Goal: Task Accomplishment & Management: Manage account settings

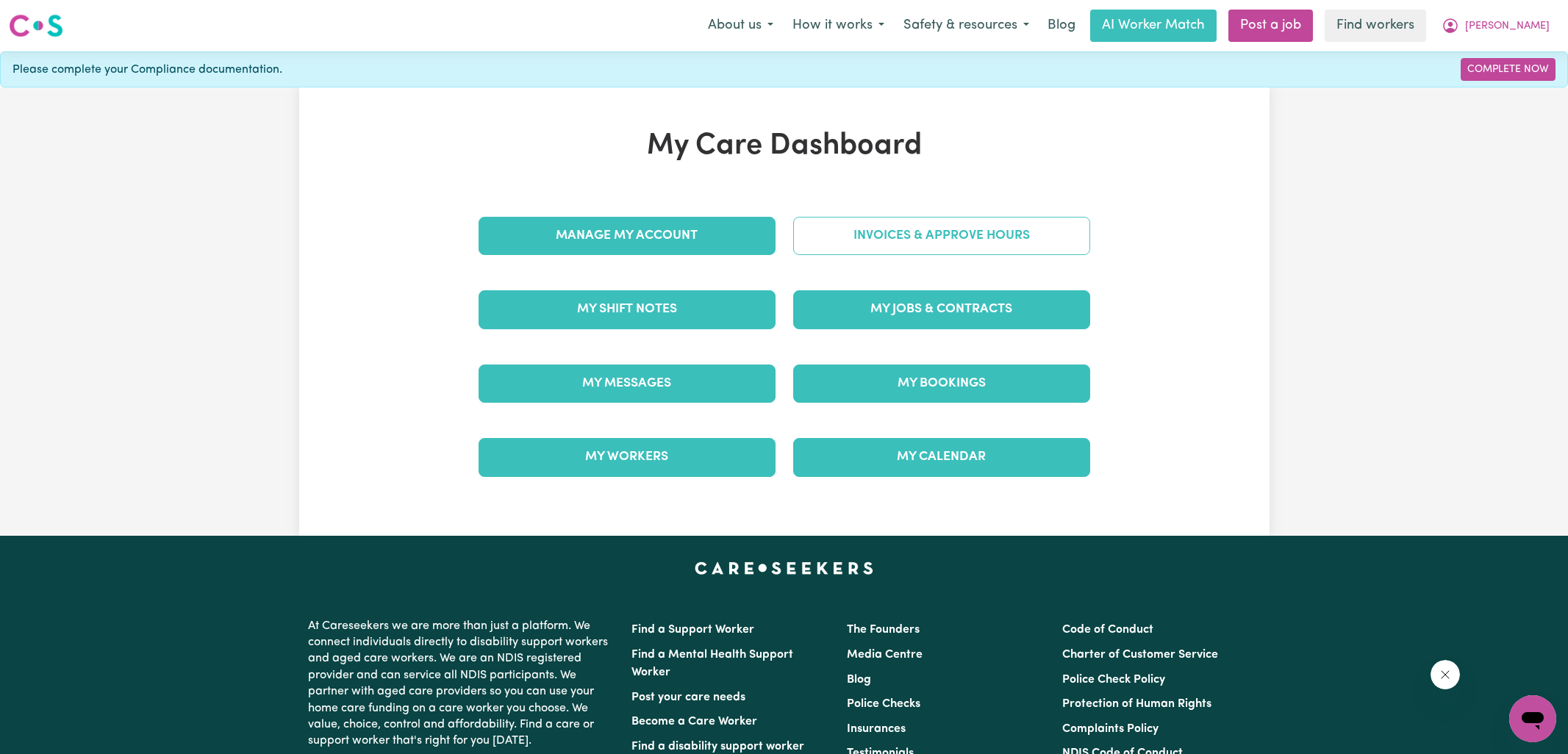
click at [809, 240] on link "Invoices & Approve Hours" at bounding box center [942, 236] width 297 height 38
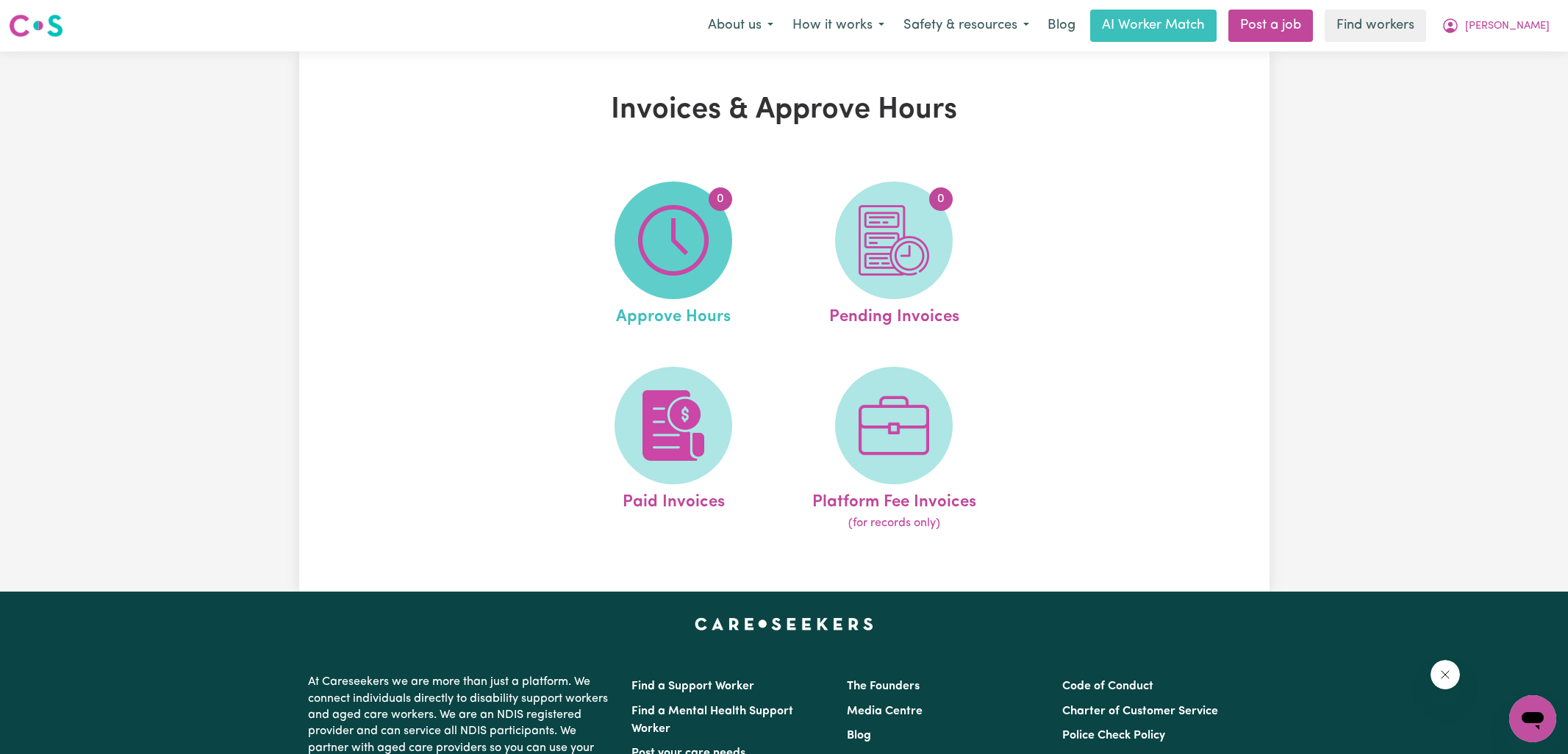
drag, startPoint x: 809, startPoint y: 240, endPoint x: 699, endPoint y: 250, distance: 110.5
click at [699, 250] on img at bounding box center [673, 240] width 71 height 71
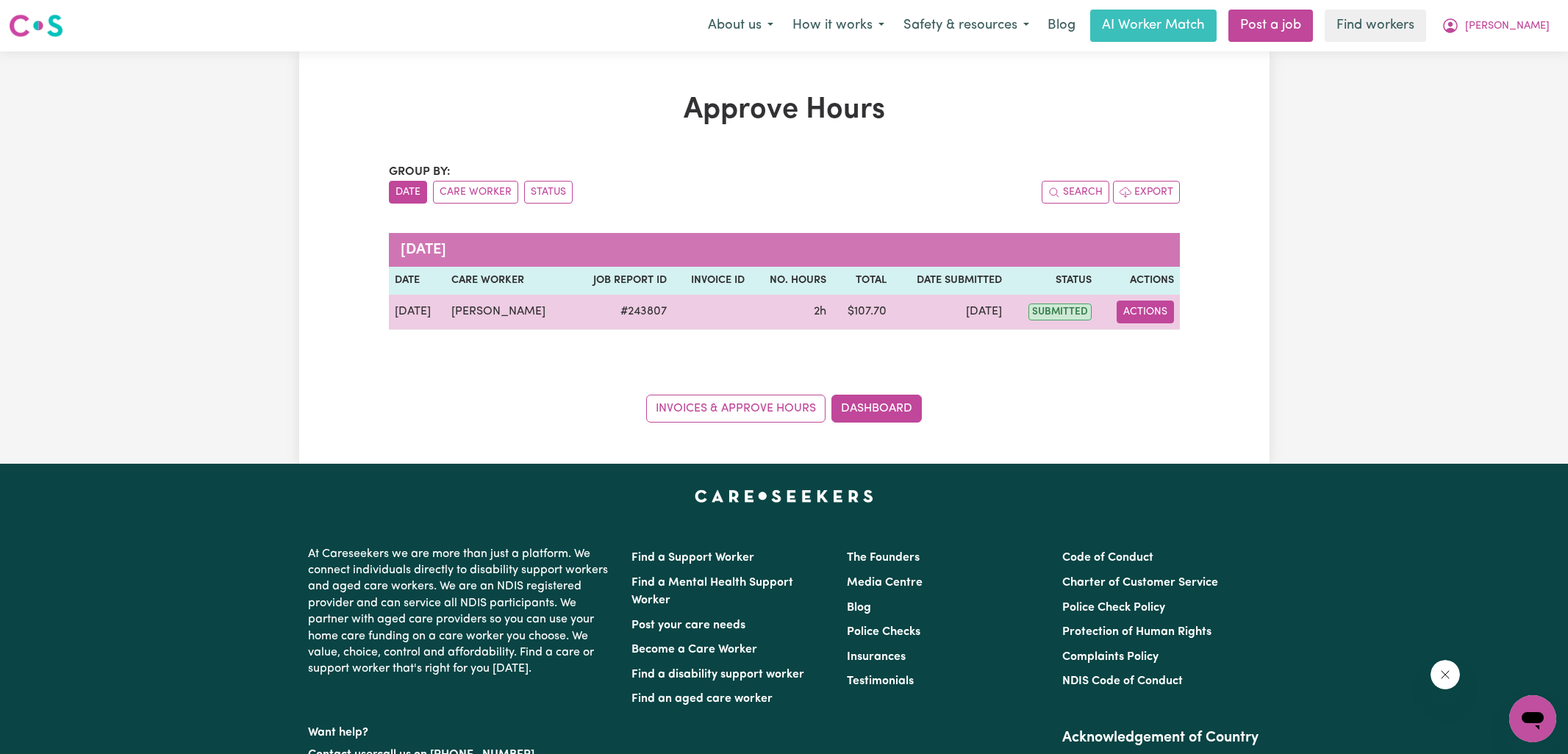
click at [1166, 308] on button "Actions" at bounding box center [1145, 312] width 57 height 23
click at [1168, 335] on link "View Job Report" at bounding box center [1175, 345] width 125 height 29
select select "pm"
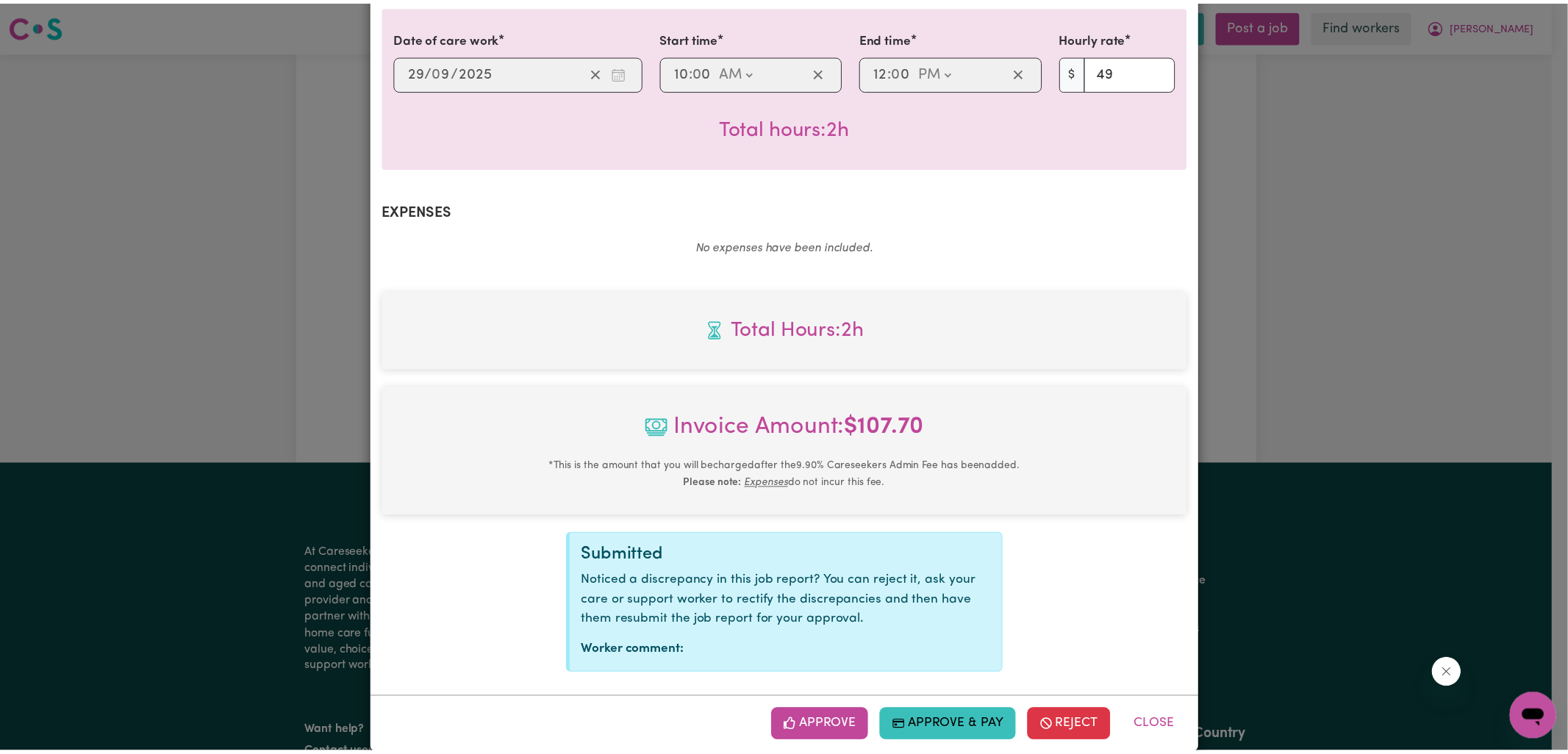
scroll to position [397, 0]
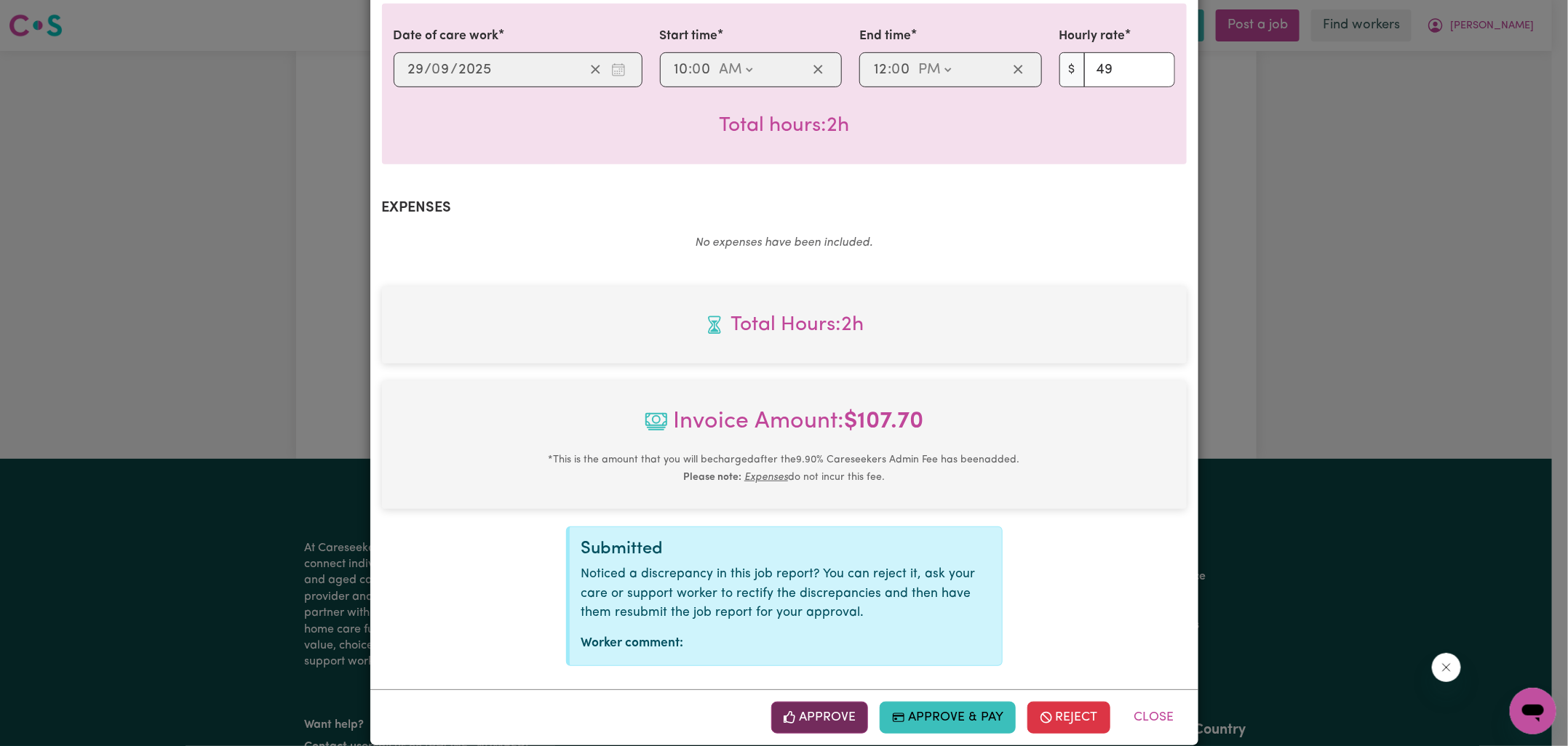
click at [833, 701] on button "Approve" at bounding box center [819, 717] width 97 height 32
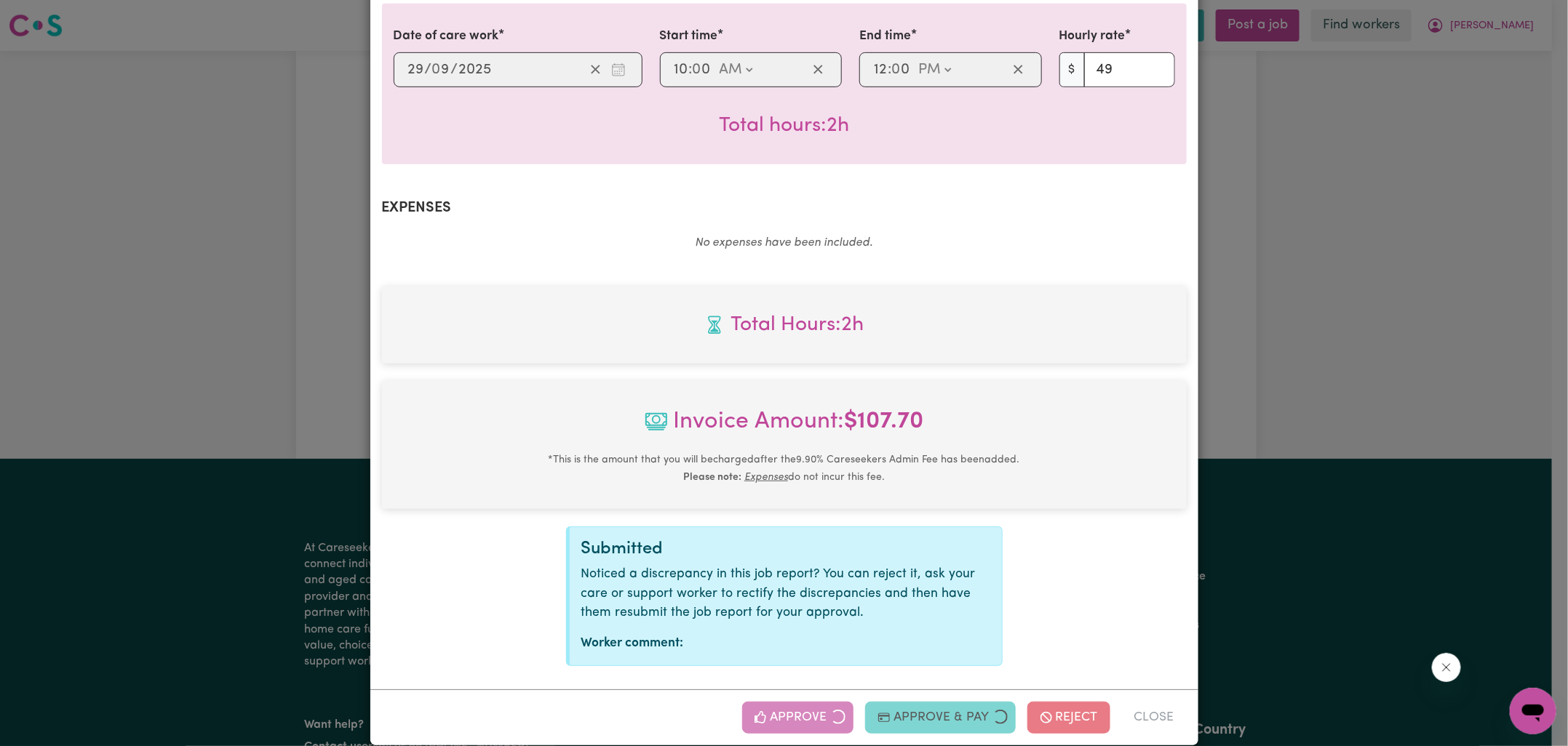
click at [1240, 441] on div "Job Report # 243807 - [PERSON_NAME] Munyao Summary Job report # 243807 Client n…" at bounding box center [784, 373] width 1568 height 746
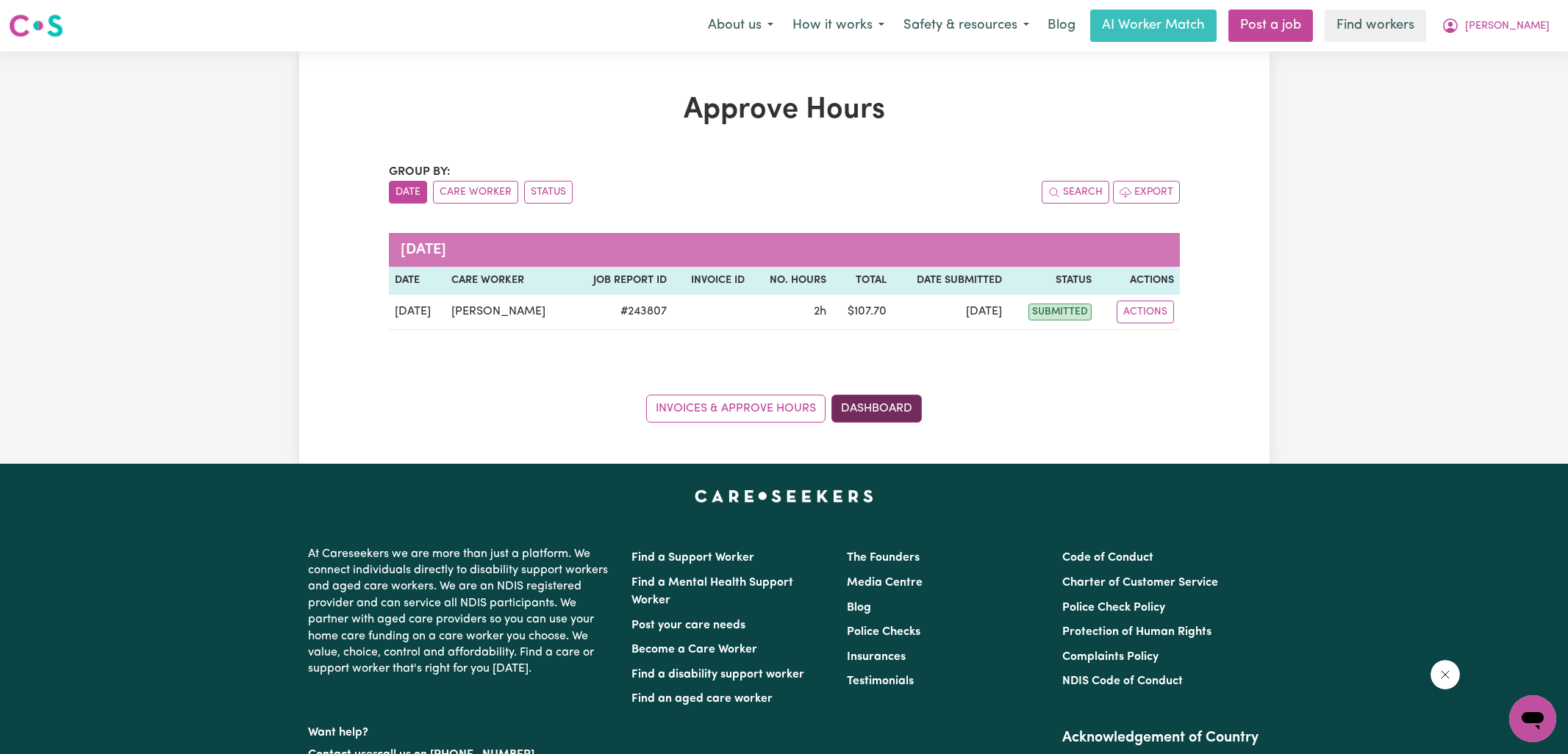
click at [898, 406] on link "Dashboard" at bounding box center [877, 408] width 90 height 28
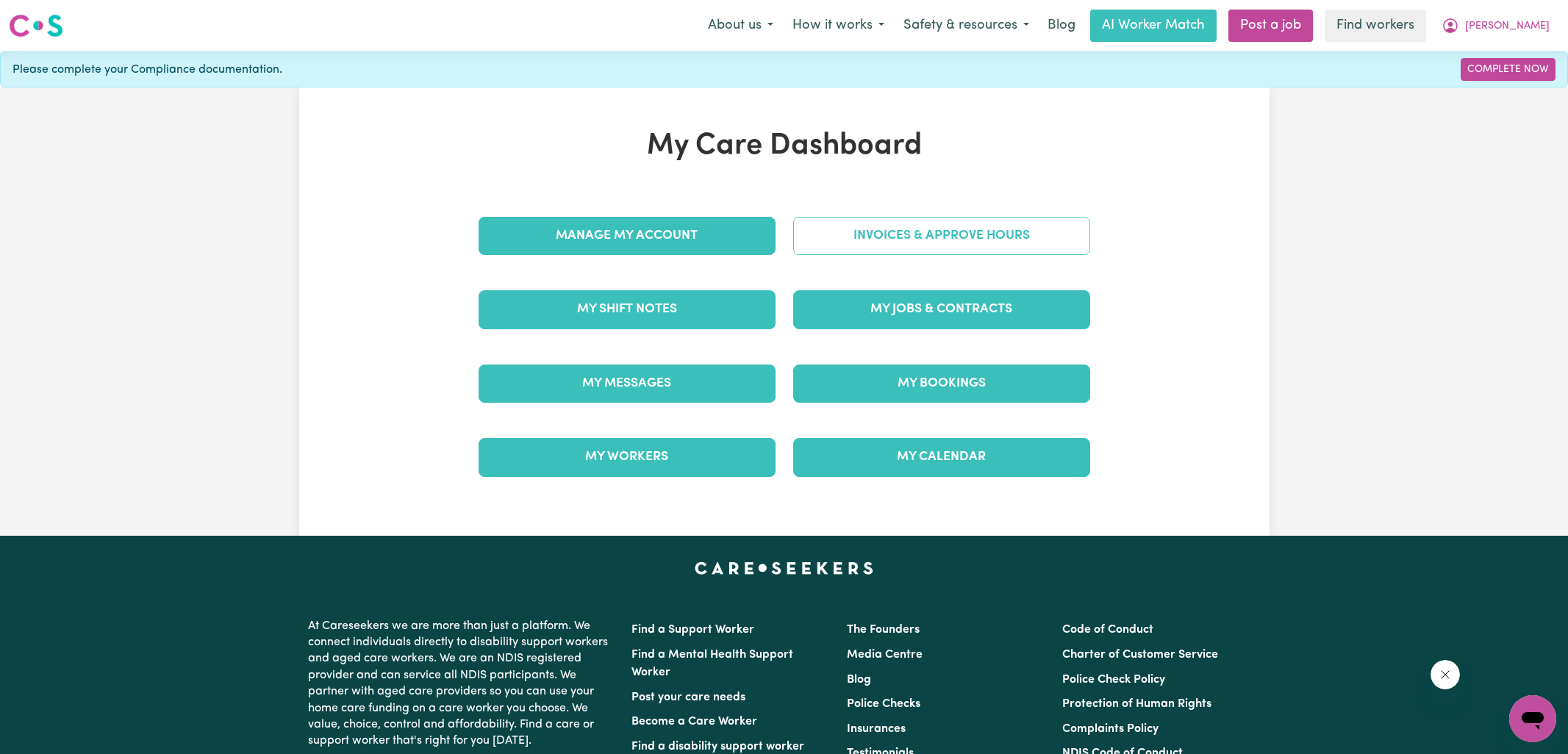
click at [823, 230] on link "Invoices & Approve Hours" at bounding box center [942, 236] width 297 height 38
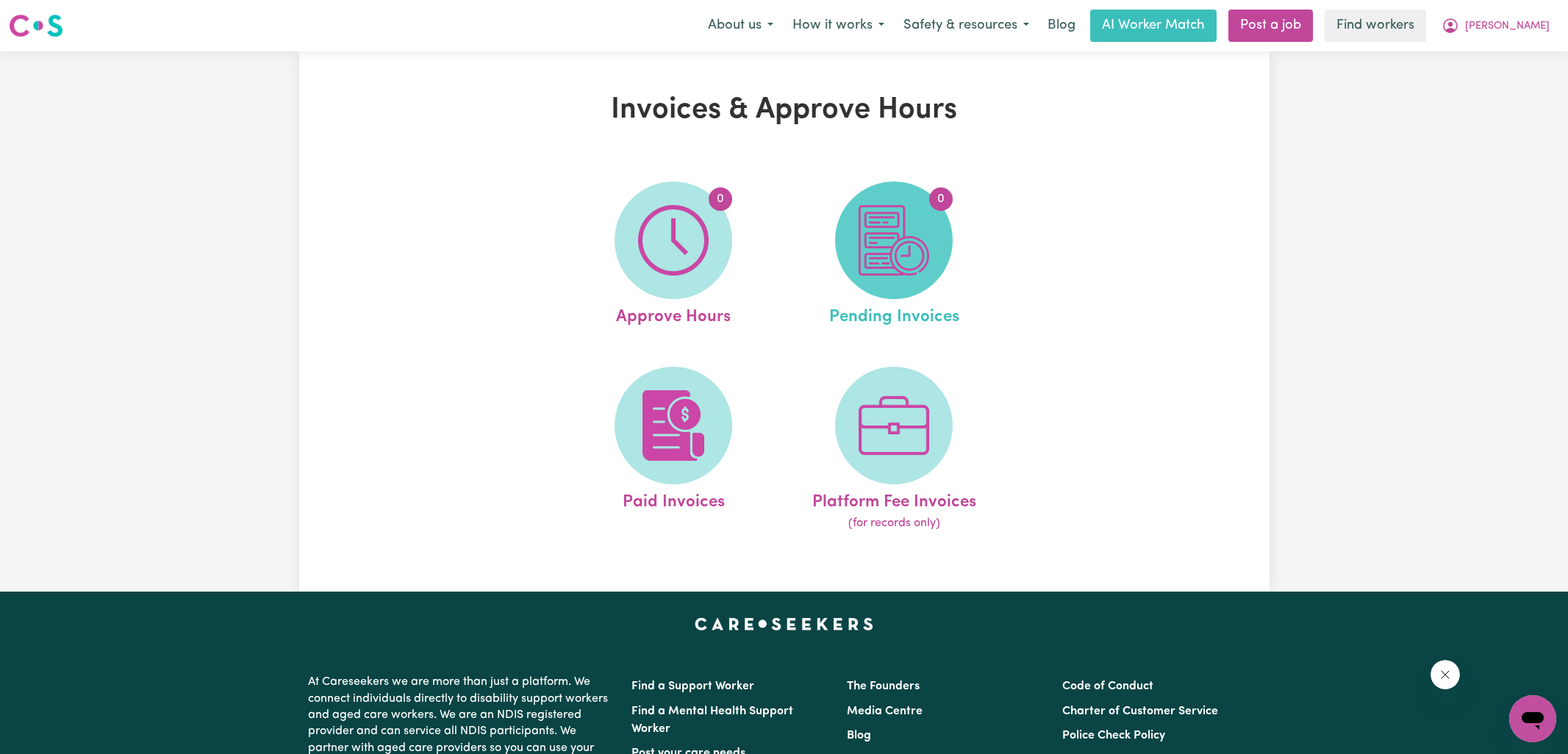
click at [930, 261] on span "0" at bounding box center [894, 240] width 118 height 118
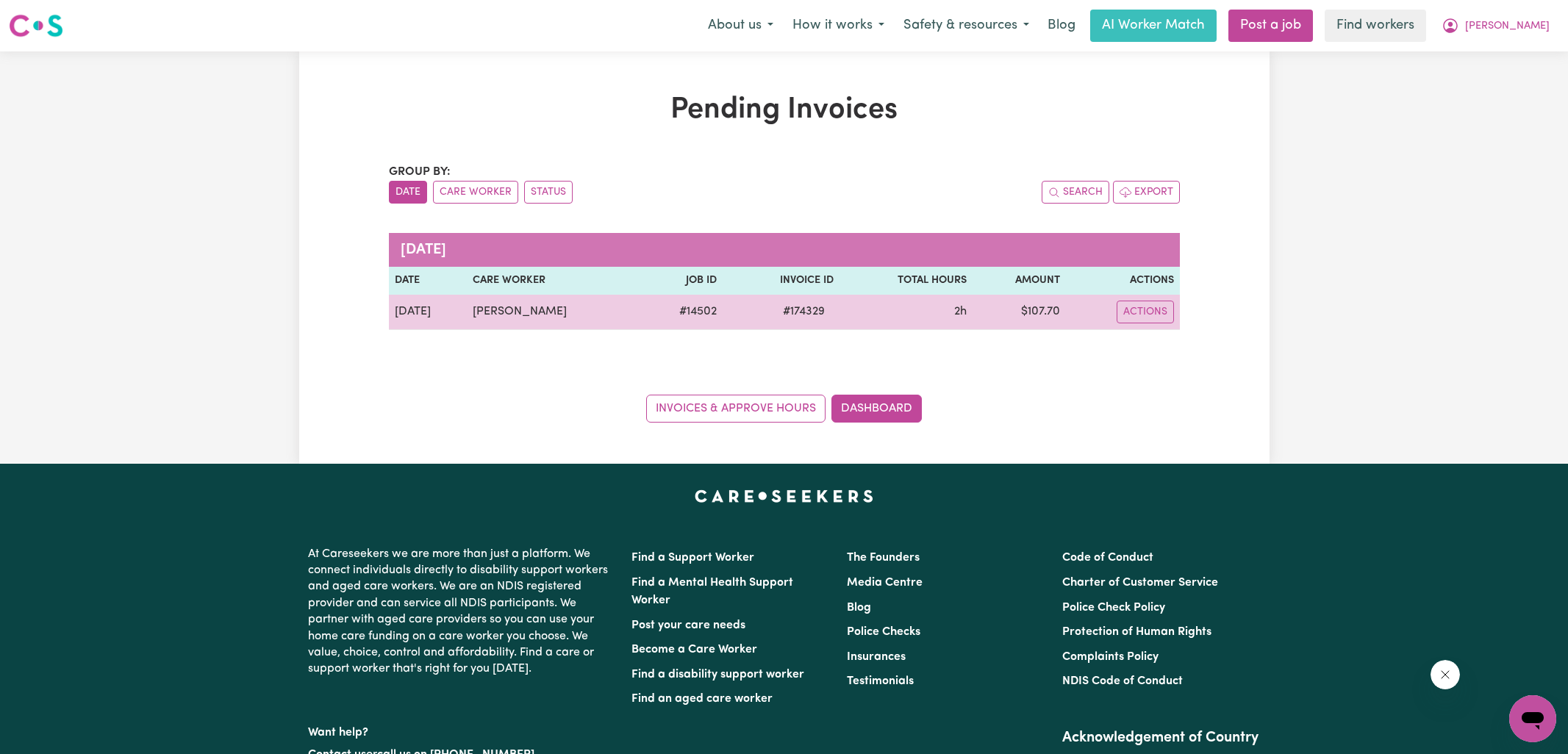
click at [834, 311] on span "# 174329" at bounding box center [803, 311] width 59 height 18
click at [834, 311] on span "# 174329" at bounding box center [803, 311] width 59 height 18
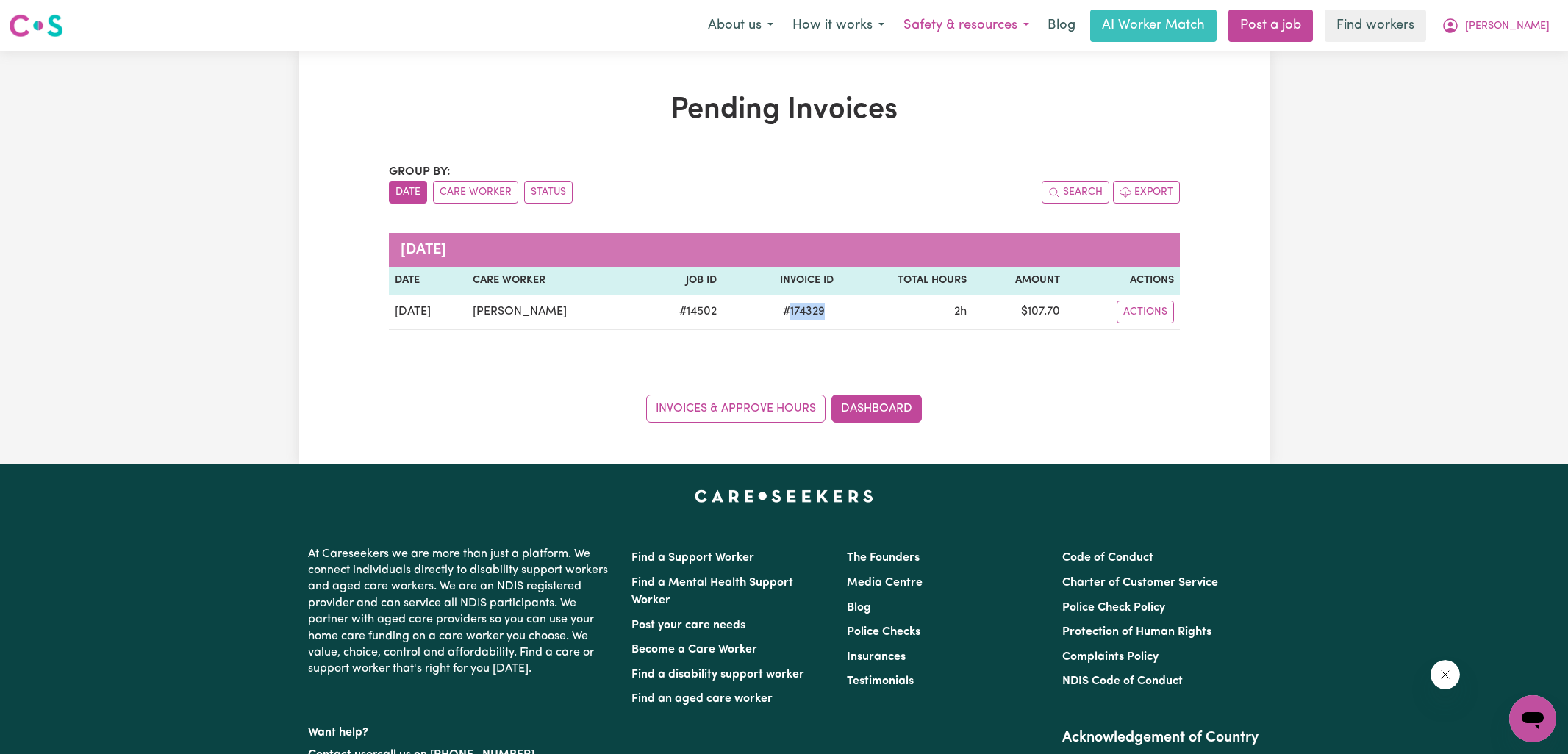
copy span "174329"
click at [1459, 25] on icon "My Account" at bounding box center [1451, 26] width 18 height 18
click at [1464, 86] on link "Logout" at bounding box center [1500, 84] width 116 height 28
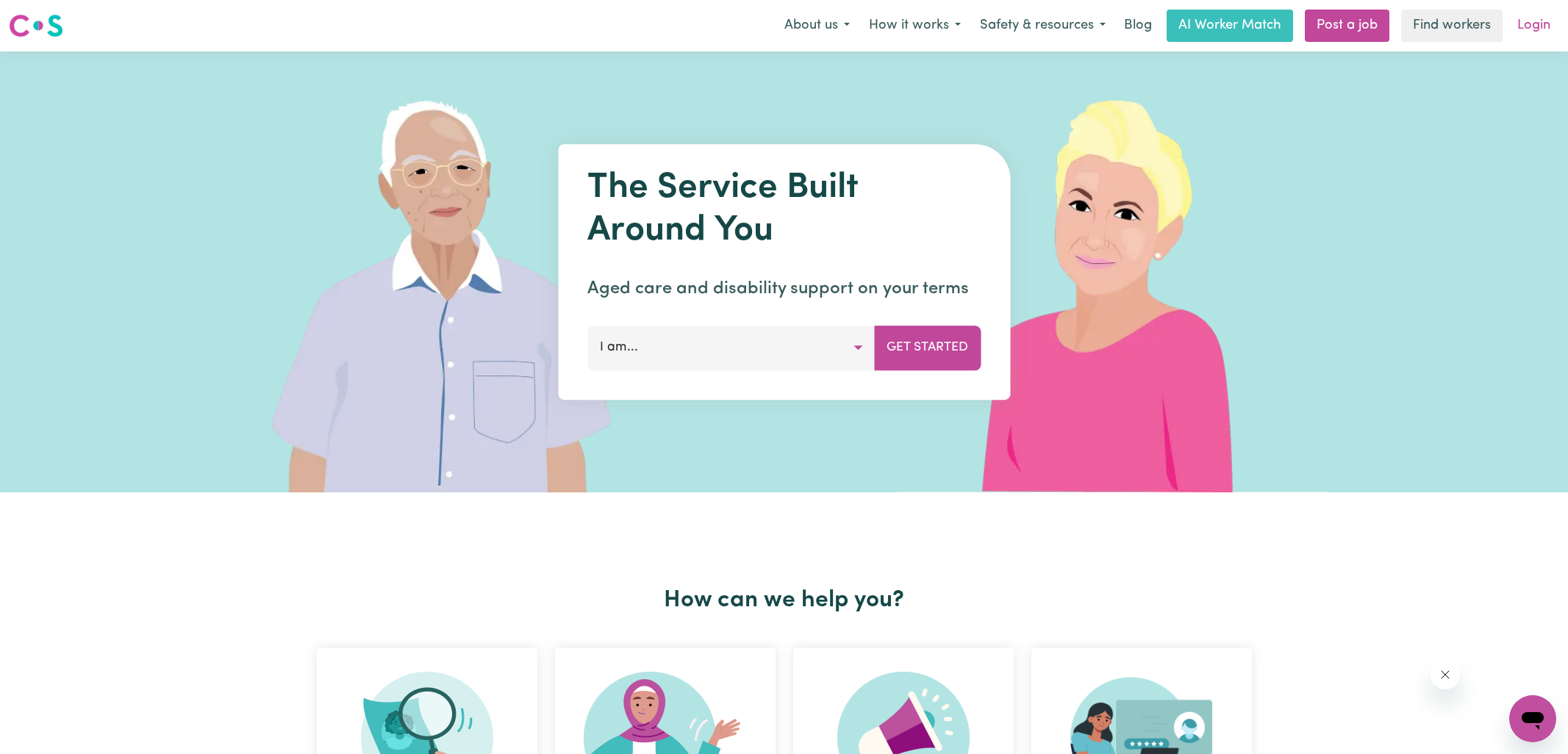
click at [1545, 28] on link "Login" at bounding box center [1534, 26] width 51 height 32
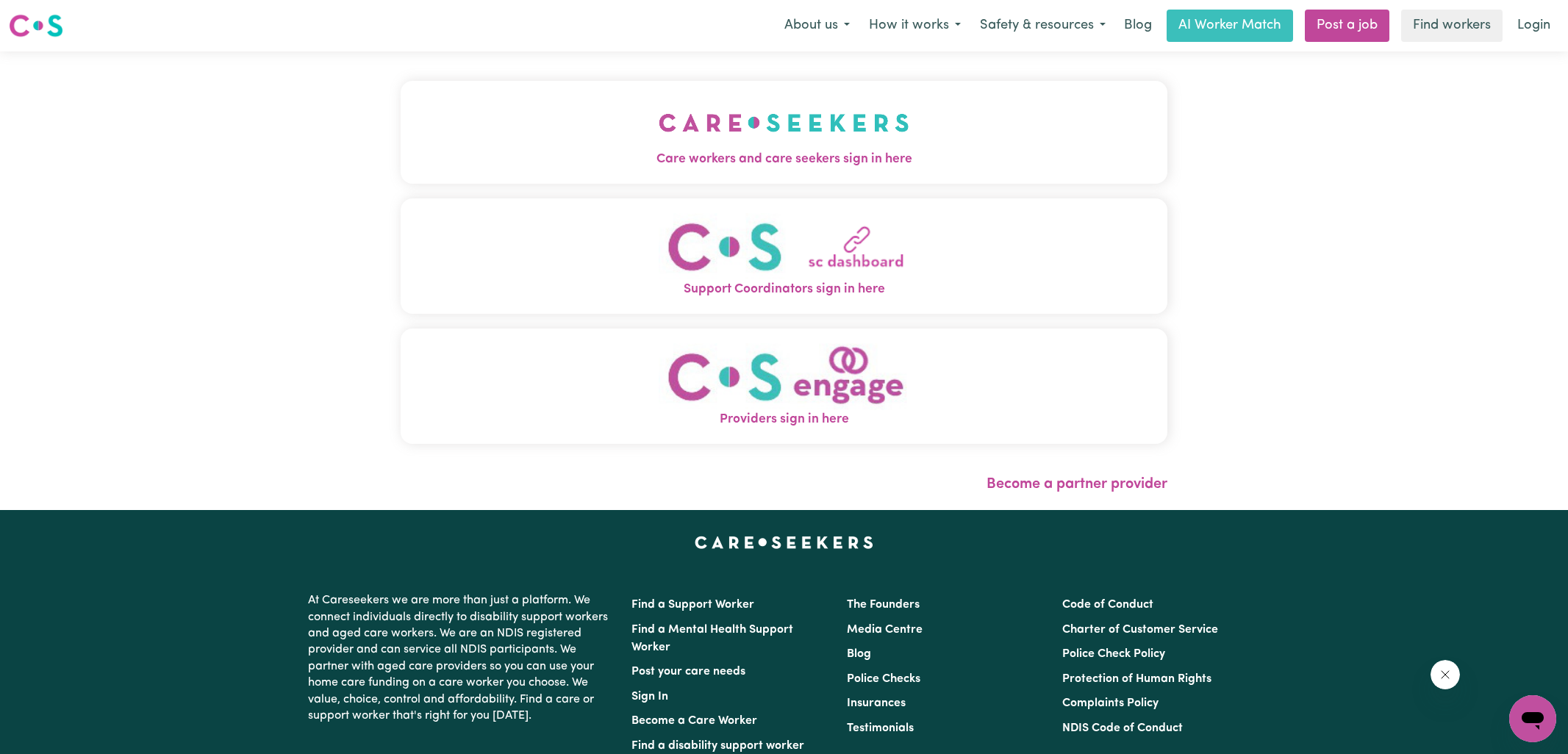
click at [785, 148] on img "Care workers and care seekers sign in here" at bounding box center [784, 122] width 251 height 54
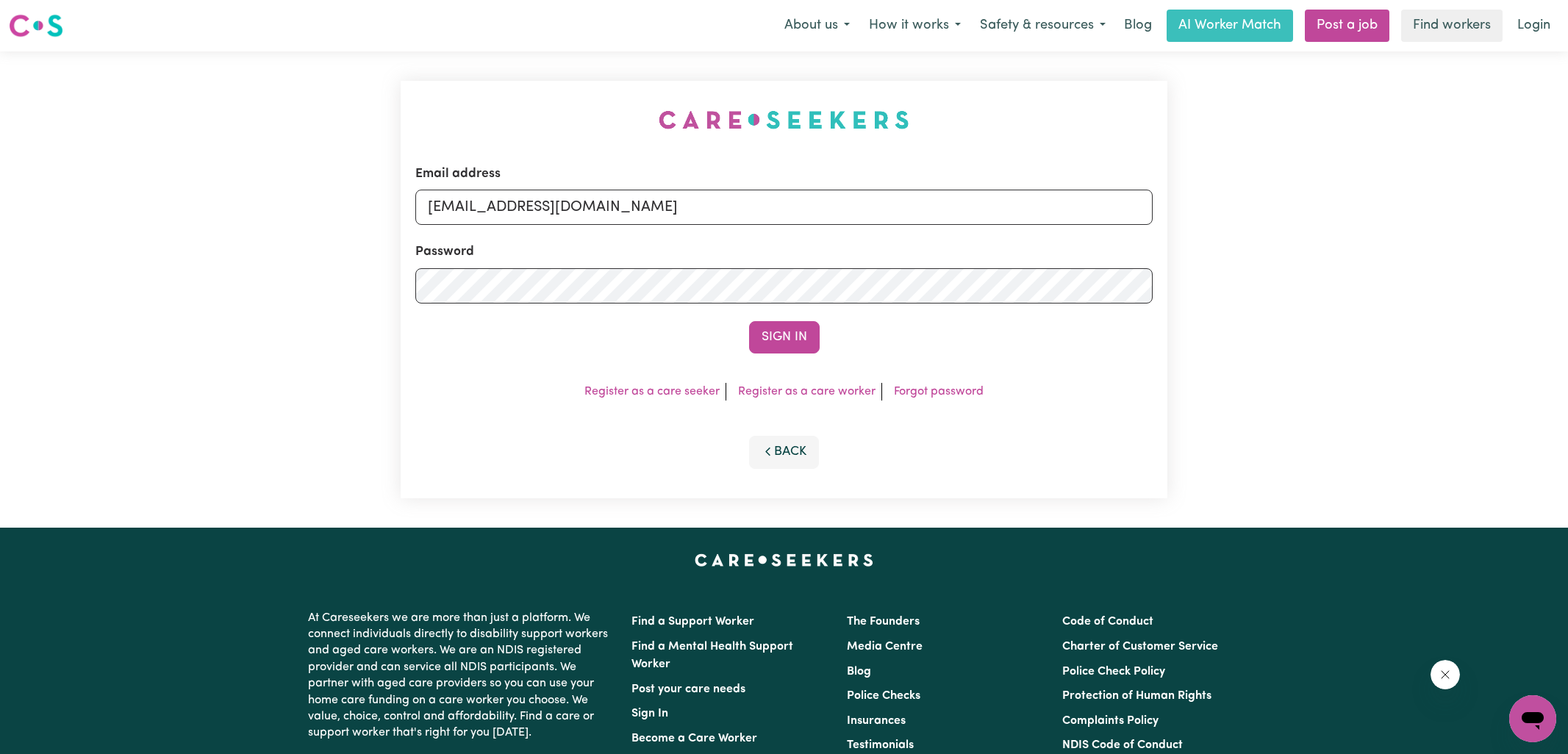
click at [491, 119] on div "Email address [EMAIL_ADDRESS][DOMAIN_NAME] Password Sign In Register as a care …" at bounding box center [784, 290] width 784 height 476
drag, startPoint x: 516, startPoint y: 197, endPoint x: 1127, endPoint y: 214, distance: 611.2
click at [1127, 214] on input "[EMAIL_ADDRESS][DOMAIN_NAME]" at bounding box center [784, 207] width 737 height 35
type input "[EMAIL_ADDRESS][DOMAIN_NAME]"
click at [749, 321] on button "Sign In" at bounding box center [784, 337] width 71 height 32
